Goal: Information Seeking & Learning: Learn about a topic

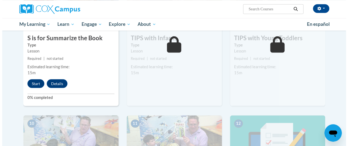
scroll to position [449, 0]
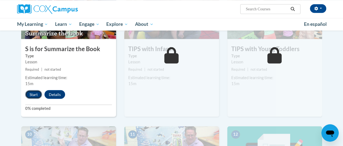
click at [28, 95] on button "Start" at bounding box center [33, 94] width 17 height 9
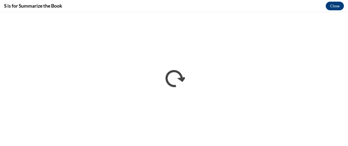
scroll to position [0, 0]
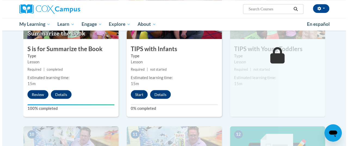
scroll to position [452, 0]
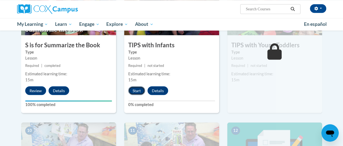
click at [134, 92] on button "Start" at bounding box center [136, 90] width 17 height 9
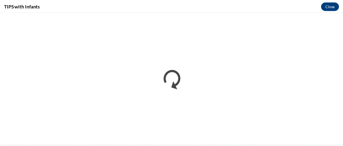
scroll to position [0, 0]
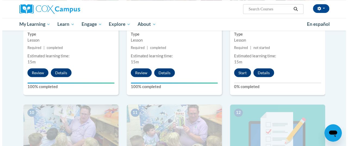
scroll to position [449, 0]
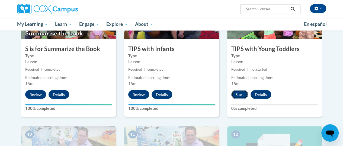
click at [238, 94] on button "Start" at bounding box center [240, 94] width 17 height 9
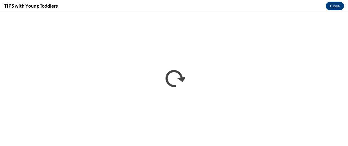
scroll to position [449, 0]
